Goal: Find specific page/section: Find specific page/section

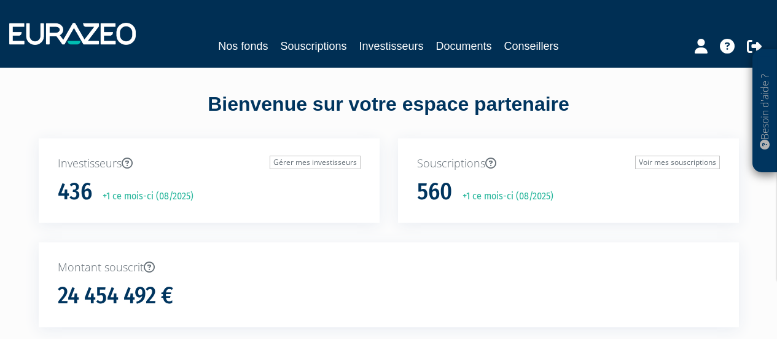
click at [474, 227] on div "Souscriptions Voir mes souscriptions 560 +1 ce mois-ci (08/2025)" at bounding box center [568, 190] width 359 height 104
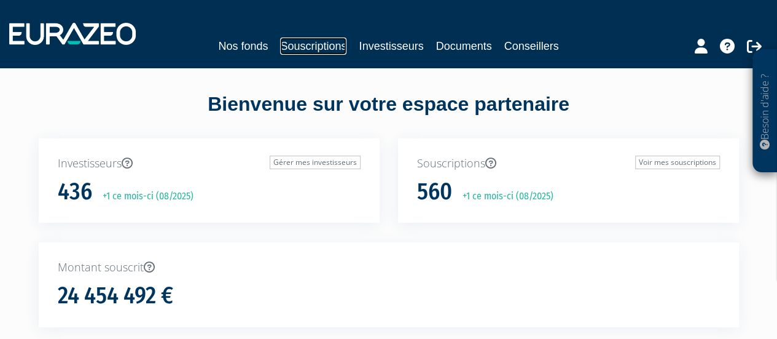
click at [328, 42] on link "Souscriptions" at bounding box center [313, 45] width 66 height 17
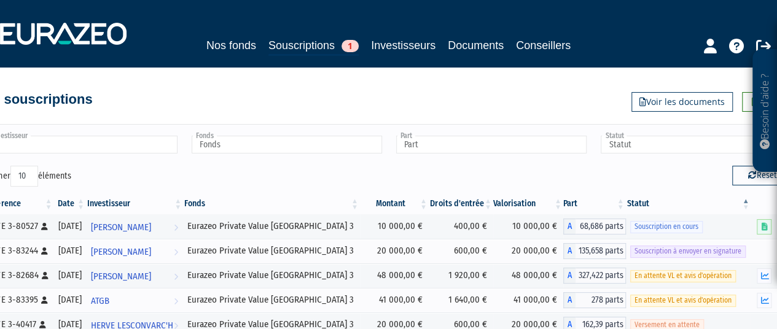
click at [37, 148] on input "text" at bounding box center [82, 145] width 190 height 18
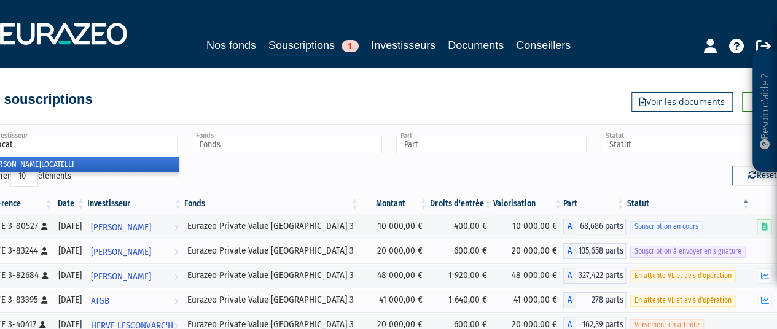
click at [25, 171] on select "10 25 50 100" at bounding box center [24, 176] width 28 height 21
type input "Investisseur"
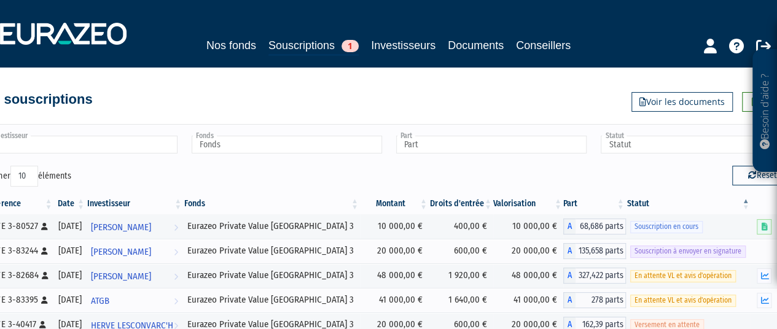
click at [37, 147] on input "text" at bounding box center [82, 145] width 190 height 18
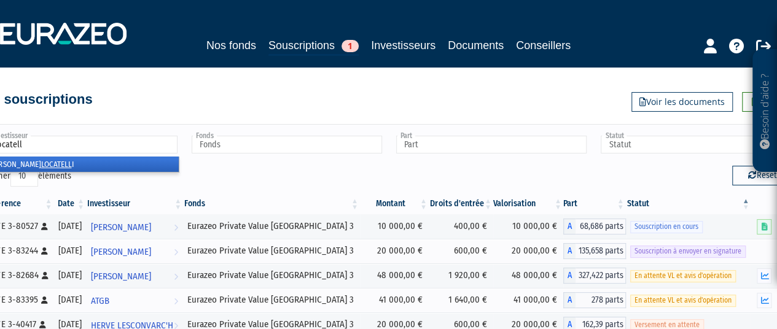
type input "locatelli"
